Goal: Transaction & Acquisition: Purchase product/service

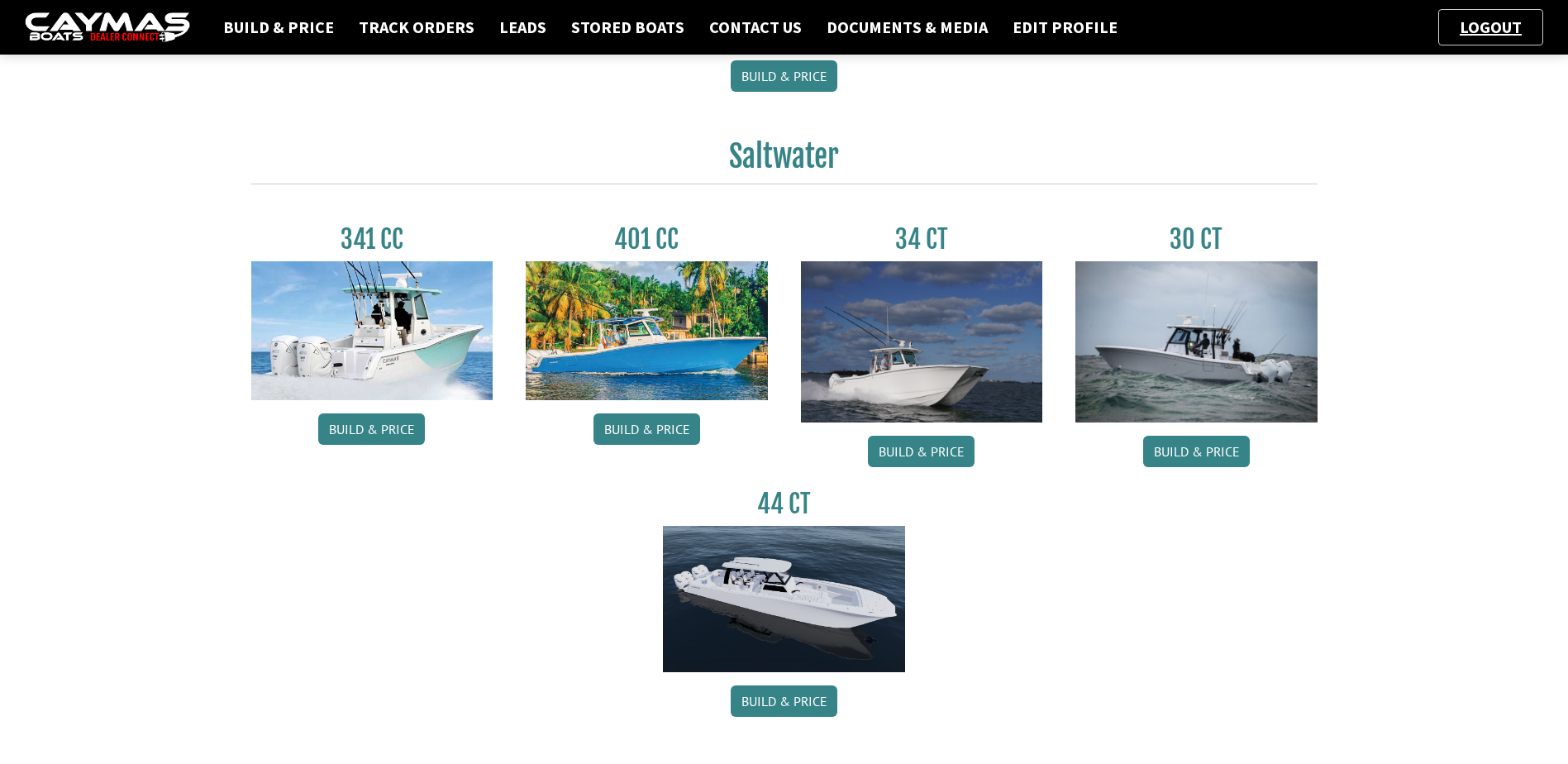
scroll to position [661, 0]
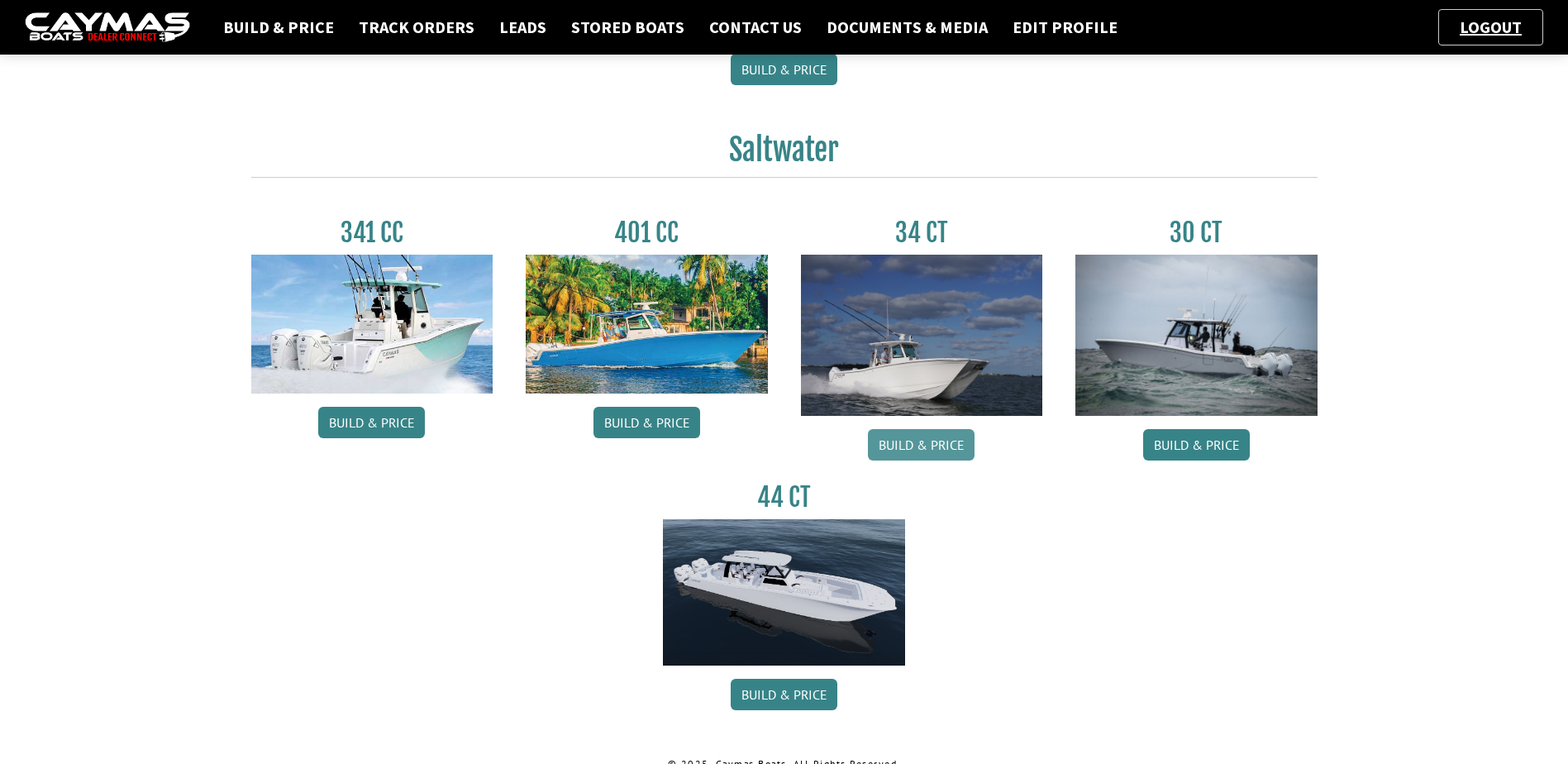
click at [935, 439] on link "Build & Price" at bounding box center [921, 445] width 107 height 31
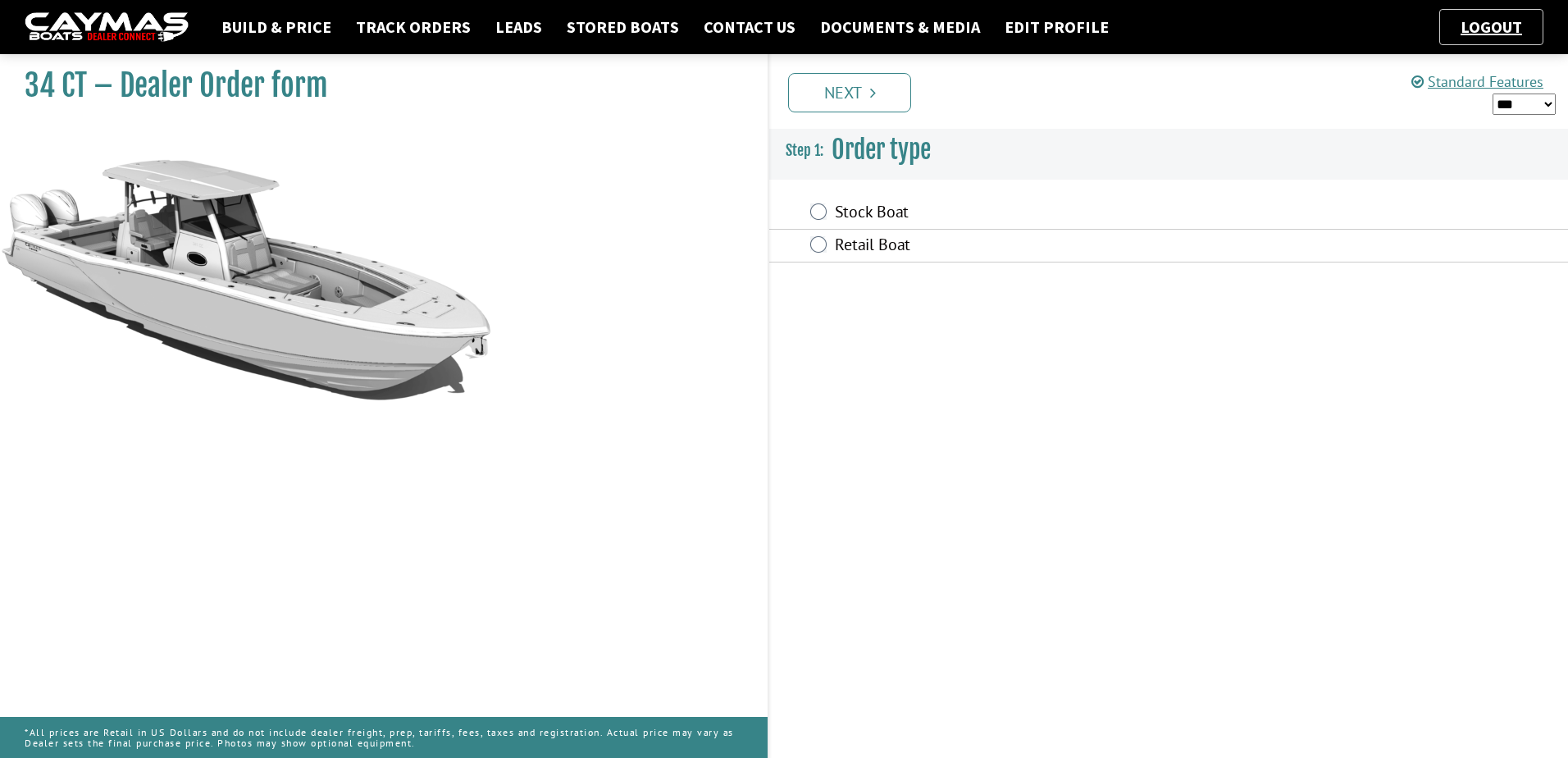
click at [870, 239] on label "Retail Boat" at bounding box center [1054, 246] width 439 height 24
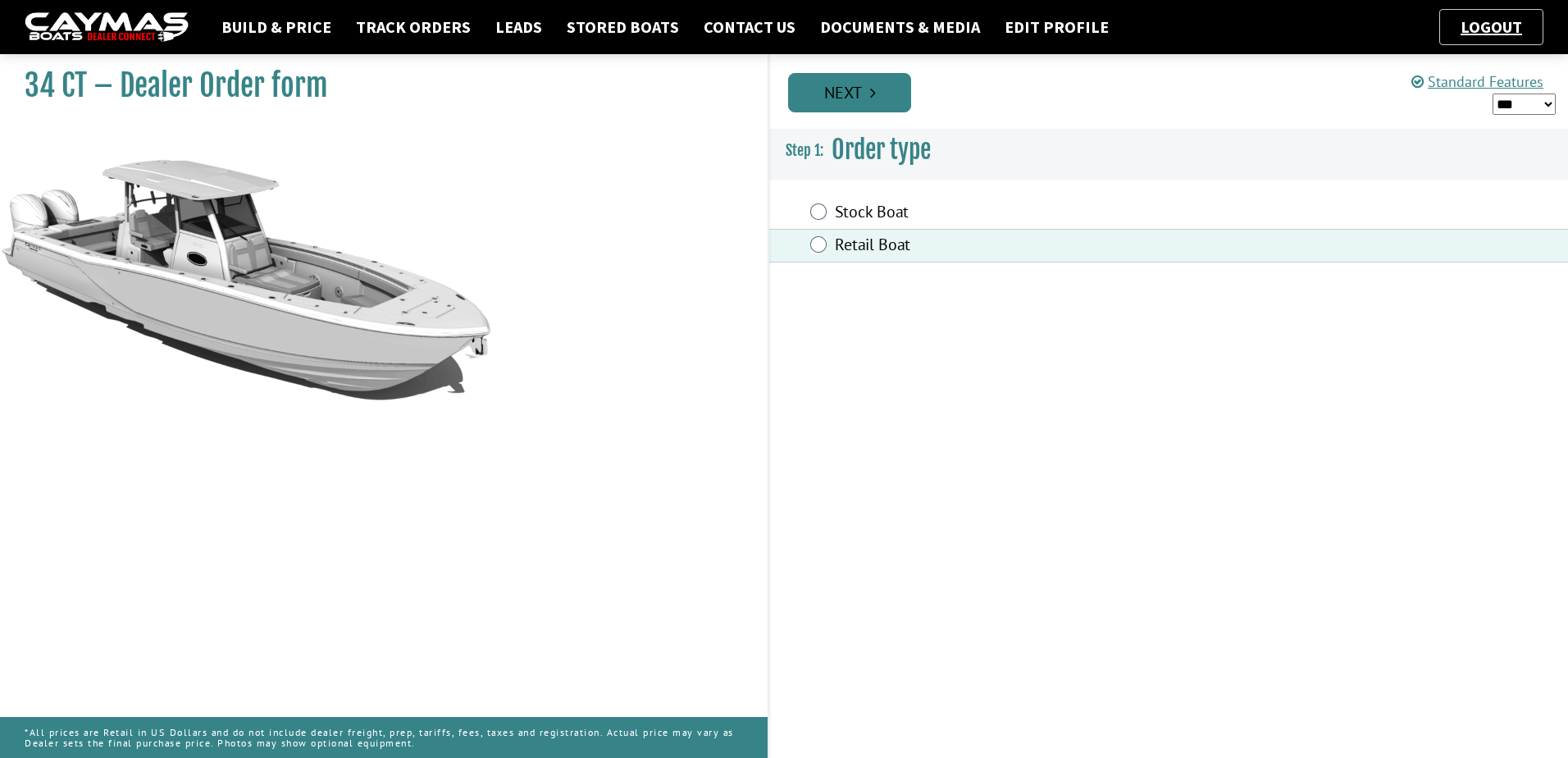
click at [861, 92] on link "Next" at bounding box center [849, 92] width 123 height 39
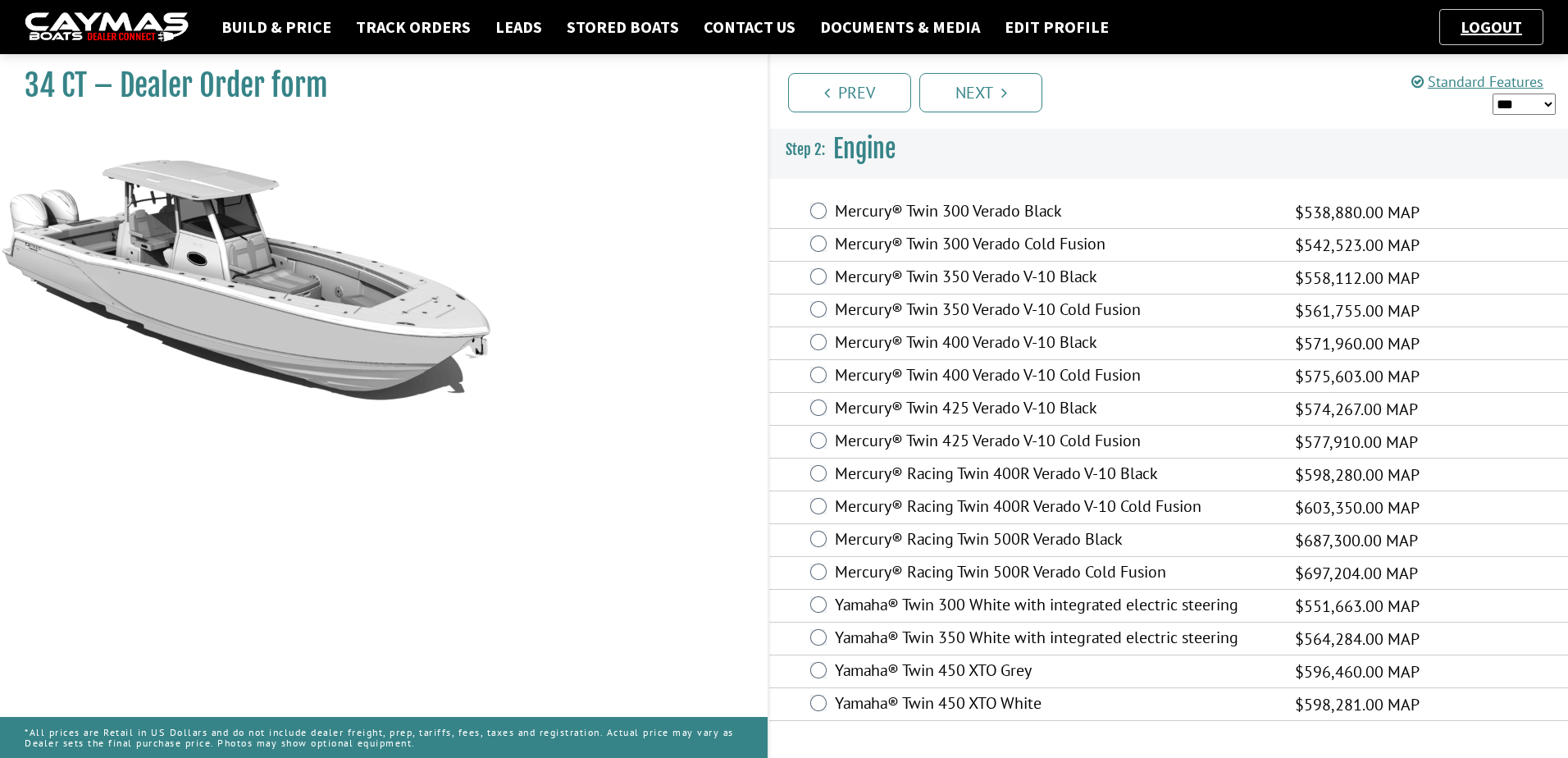
click at [961, 336] on label "Mercury® Twin 400 Verado V-10 Black" at bounding box center [1054, 344] width 439 height 24
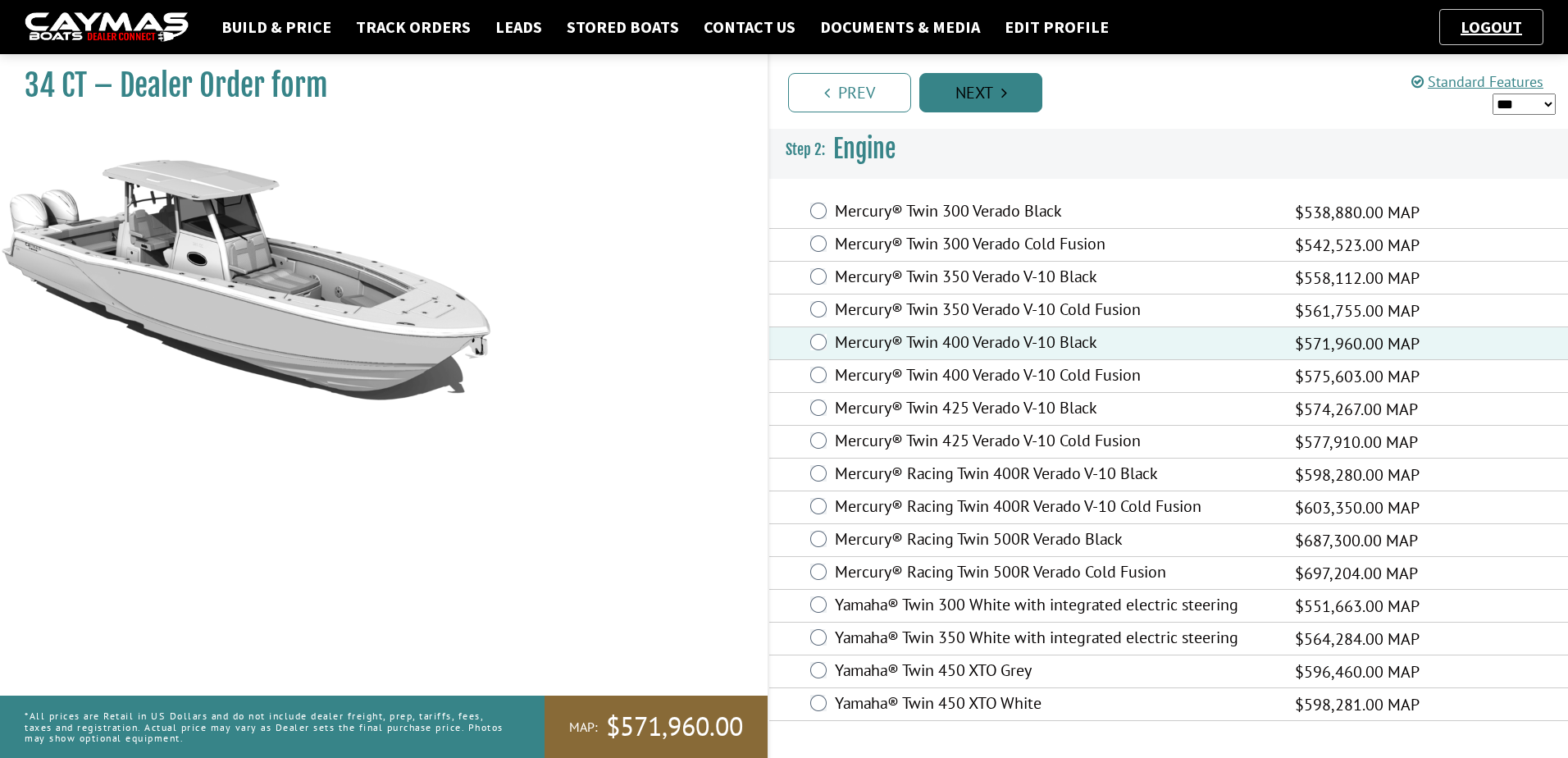
click at [975, 88] on link "Next" at bounding box center [980, 92] width 123 height 39
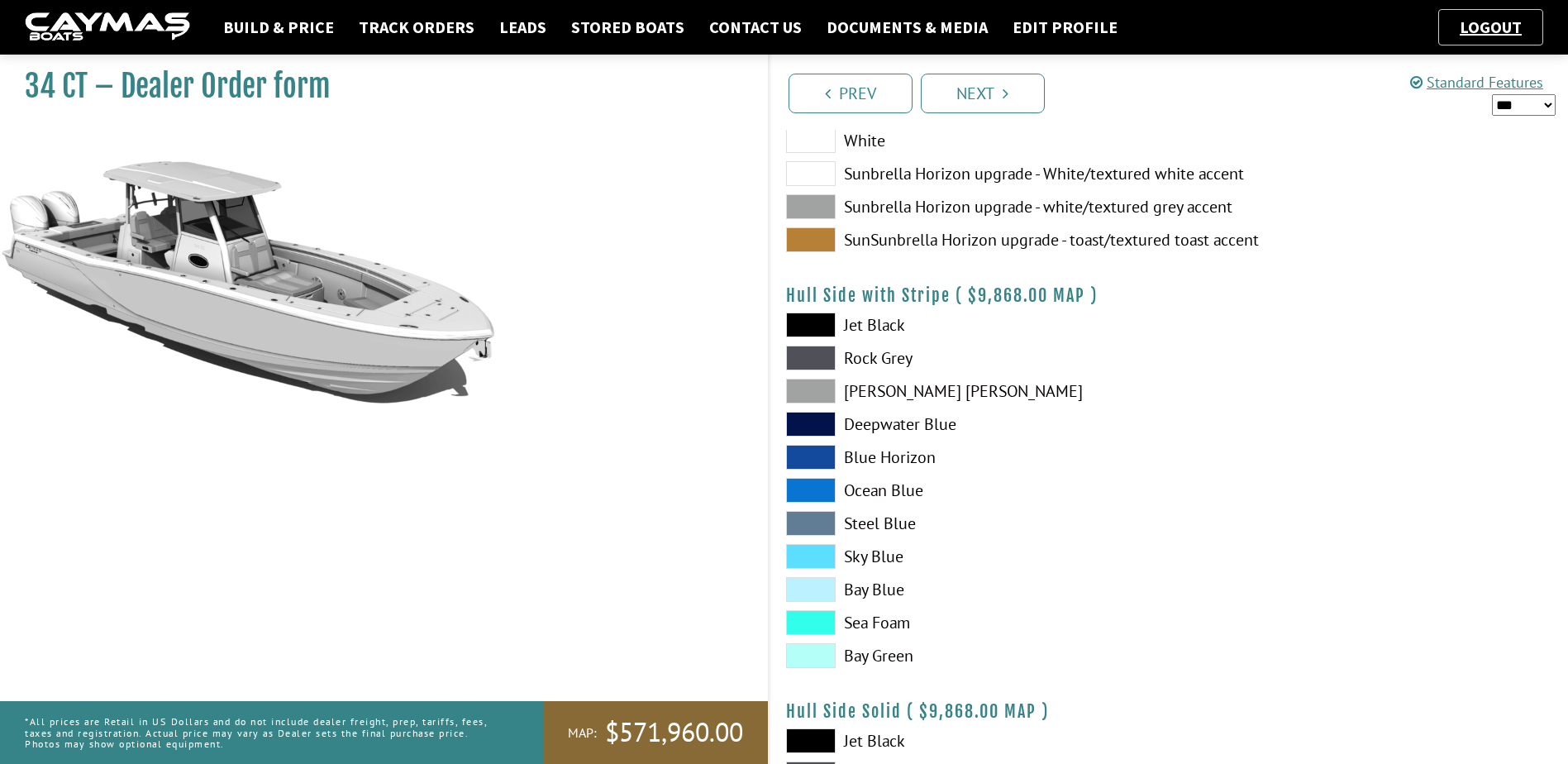
scroll to position [330, 0]
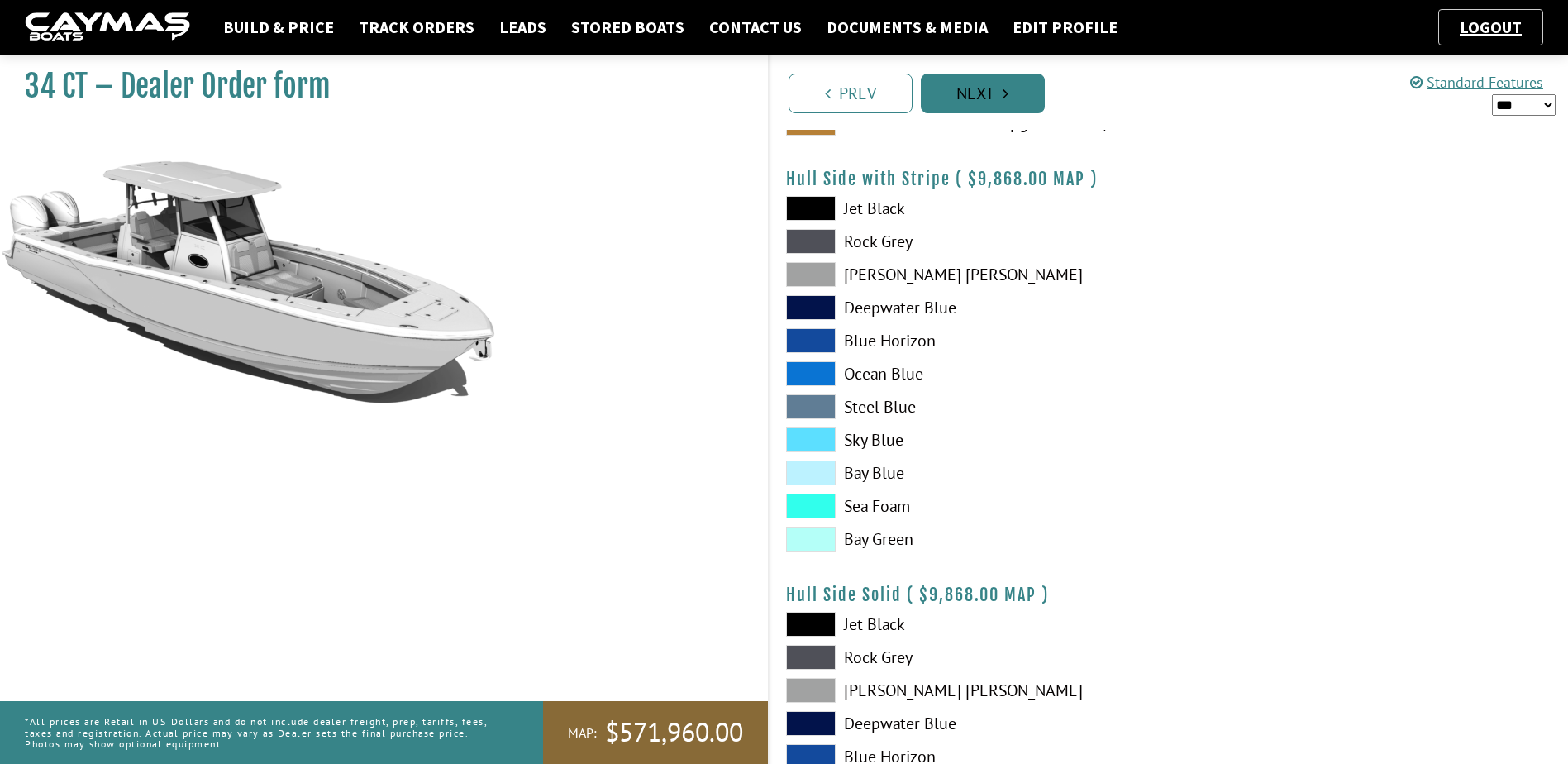
click at [978, 89] on link "Next" at bounding box center [983, 93] width 124 height 39
